Goal: Check status: Check status

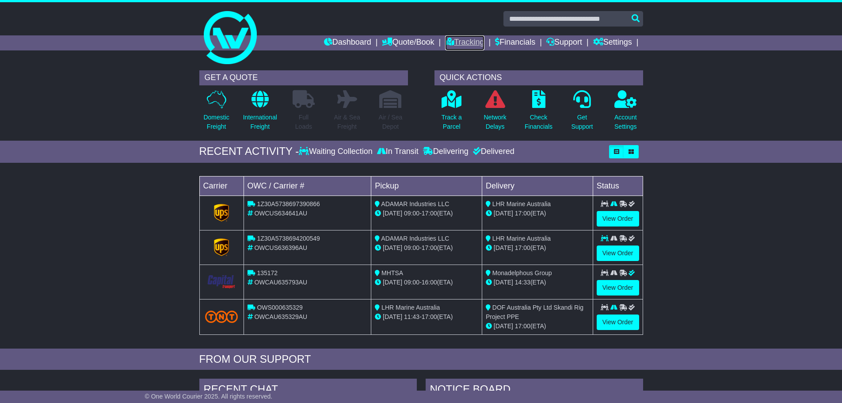
click at [452, 41] on link "Tracking" at bounding box center [464, 42] width 39 height 15
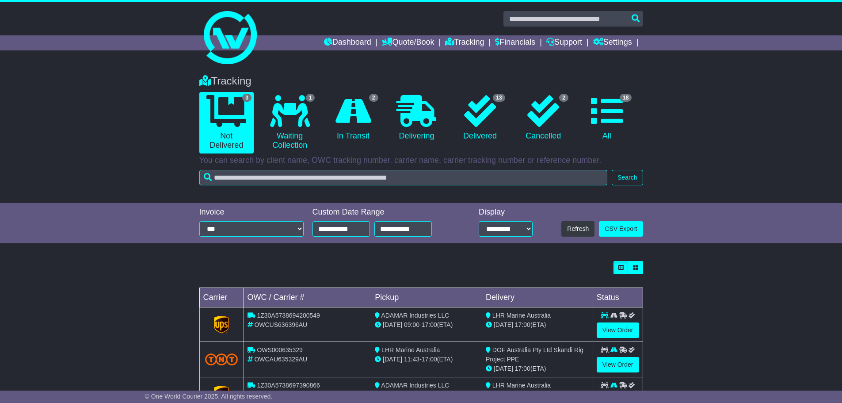
click at [615, 110] on icon at bounding box center [607, 111] width 32 height 32
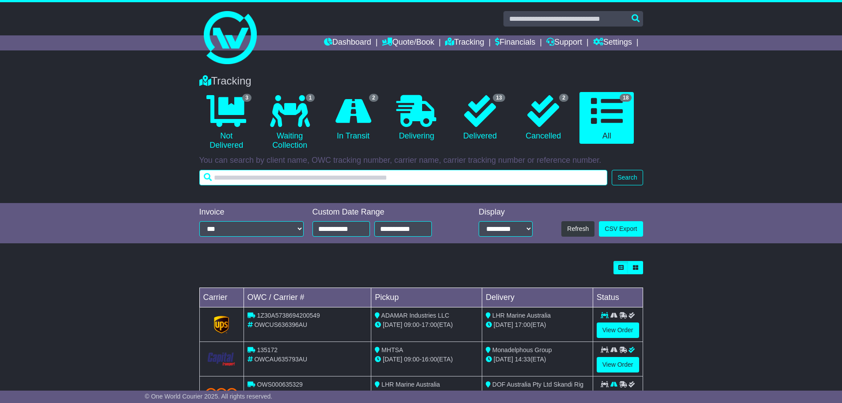
click at [231, 182] on input "text" at bounding box center [403, 177] width 409 height 15
type input "*********"
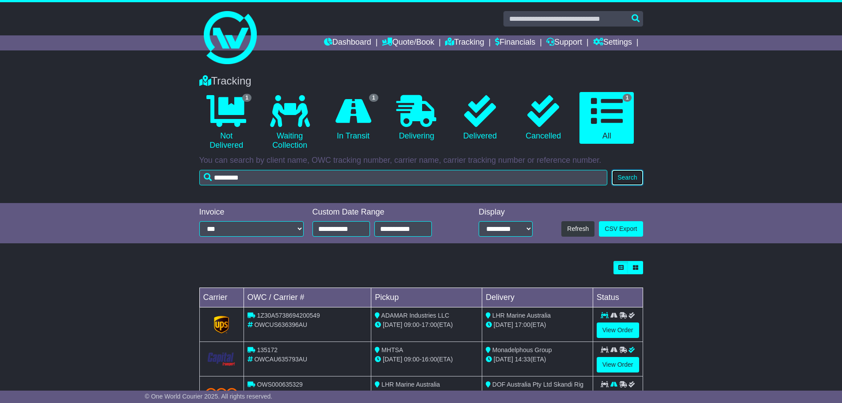
click at [625, 176] on button "Search" at bounding box center [627, 177] width 31 height 15
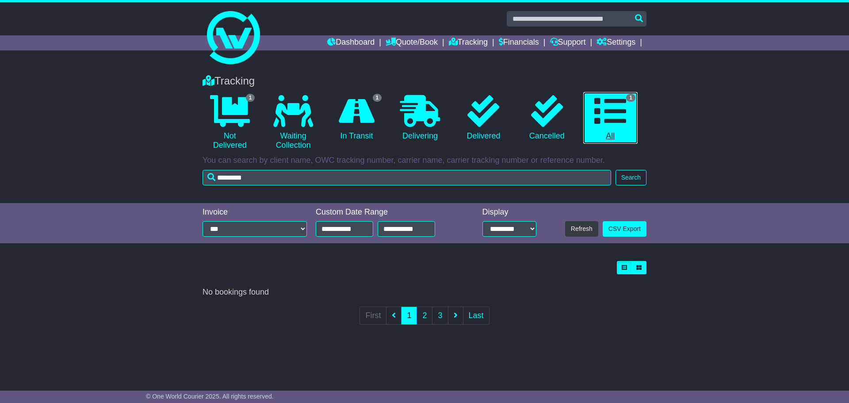
click at [606, 125] on icon at bounding box center [610, 111] width 32 height 32
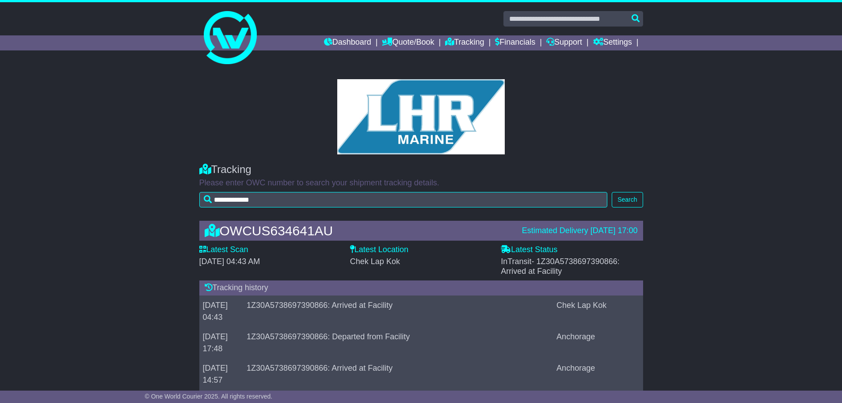
click at [217, 97] on col-sm-3 at bounding box center [421, 116] width 491 height 75
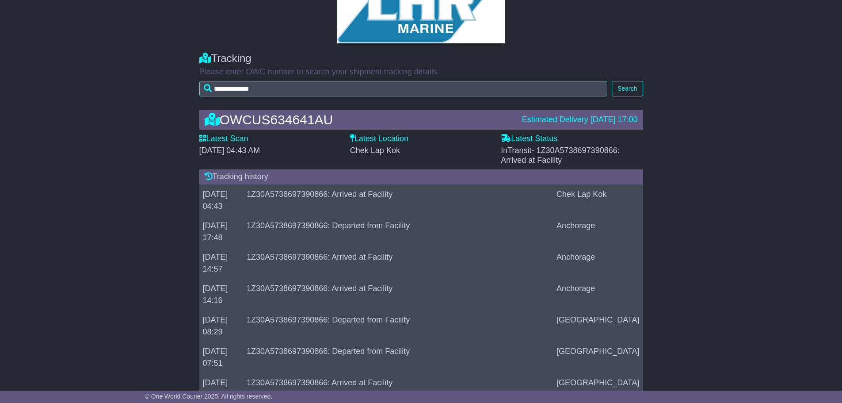
scroll to position [133, 0]
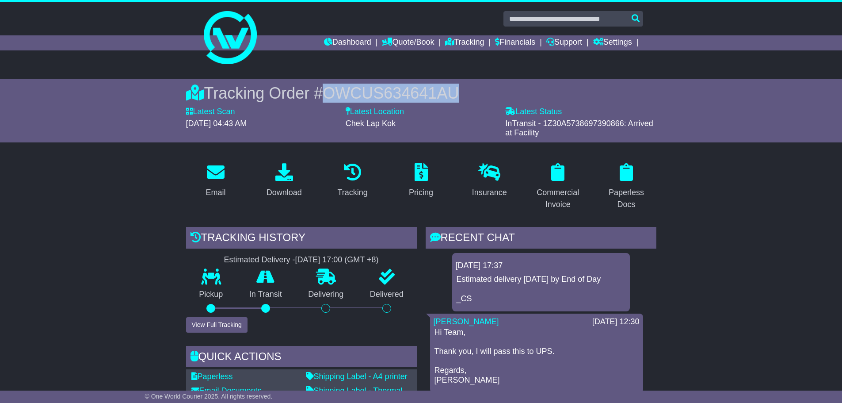
drag, startPoint x: 464, startPoint y: 95, endPoint x: 328, endPoint y: 94, distance: 136.2
click at [328, 94] on div "Tracking Order # OWCUS634641AU" at bounding box center [421, 93] width 470 height 19
copy span "OWCUS634641AU"
click at [453, 116] on div "Latest Location Chek Lap Kok" at bounding box center [421, 117] width 151 height 21
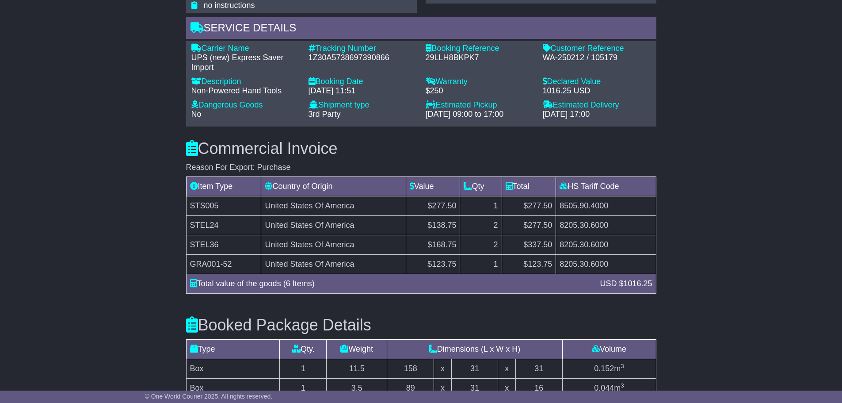
scroll to position [655, 0]
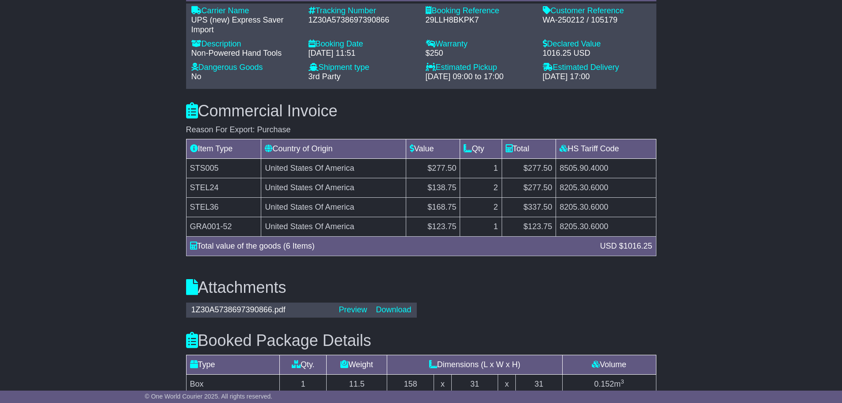
scroll to position [752, 0]
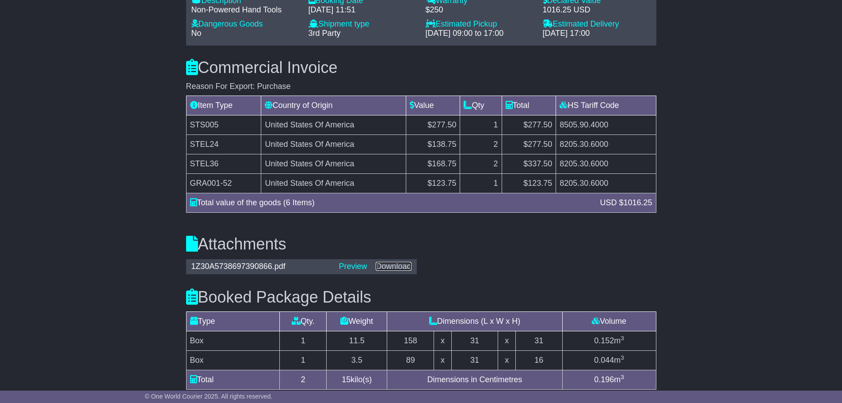
click at [398, 267] on link "Download" at bounding box center [393, 266] width 35 height 9
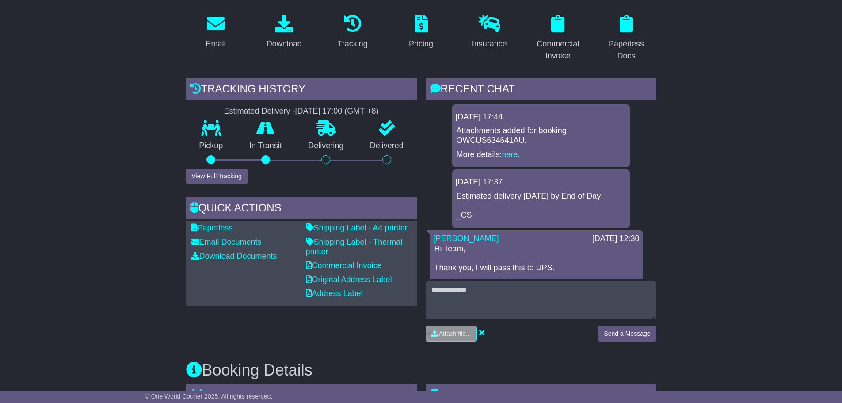
scroll to position [133, 0]
